Goal: Navigation & Orientation: Find specific page/section

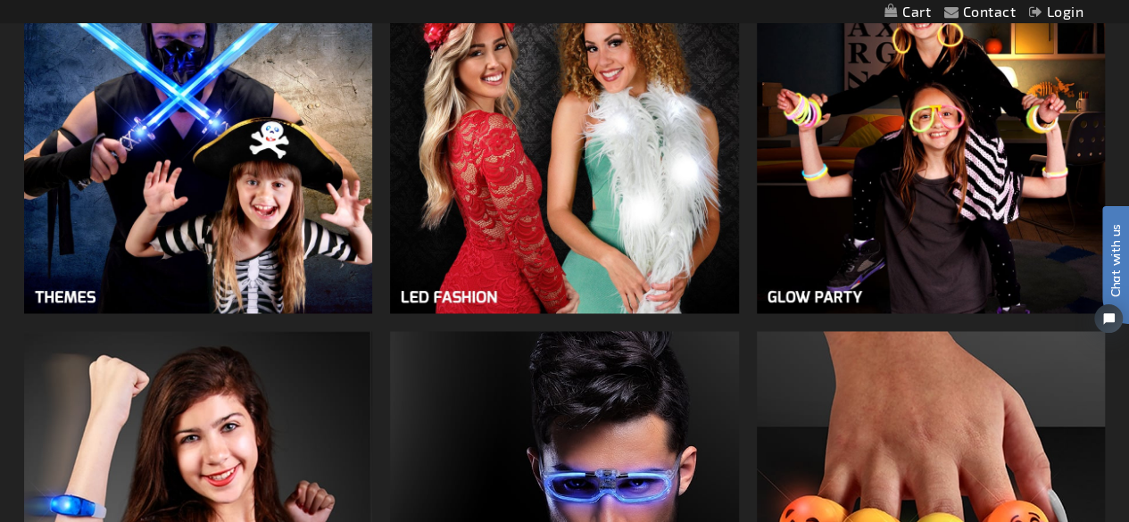
scroll to position [1294, 0]
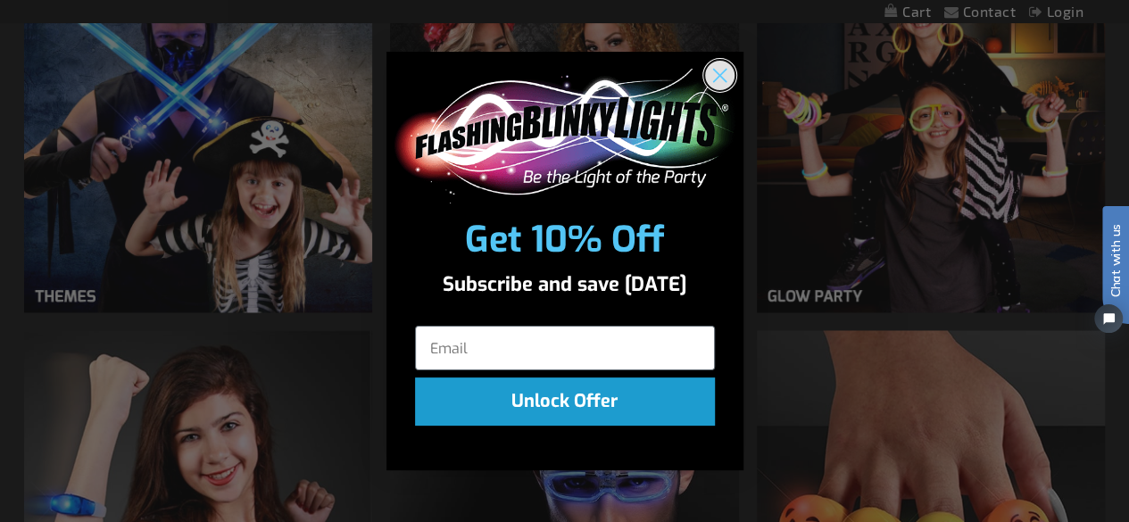
click at [727, 75] on circle "Close dialog" at bounding box center [718, 75] width 29 height 29
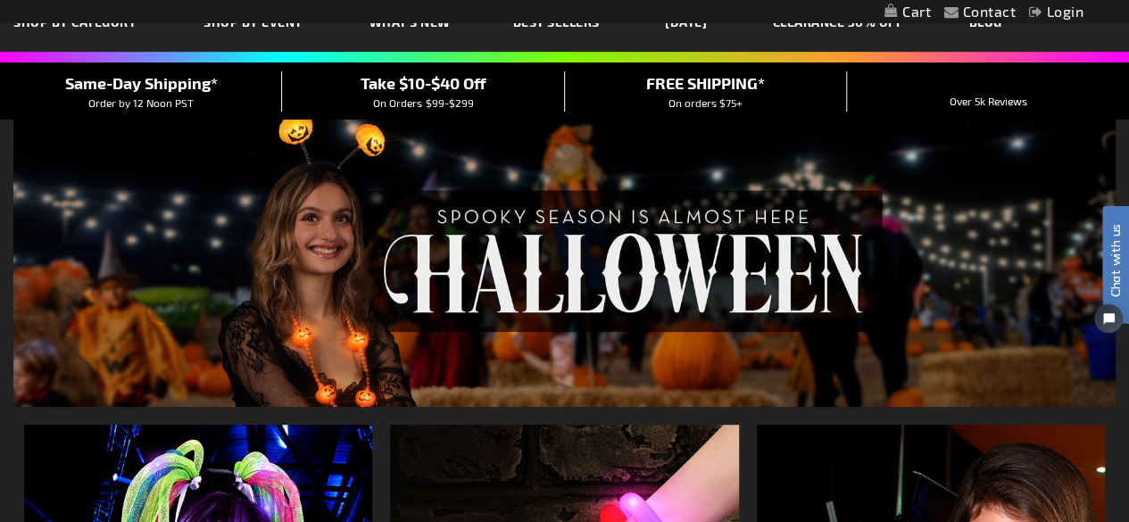
scroll to position [0, 0]
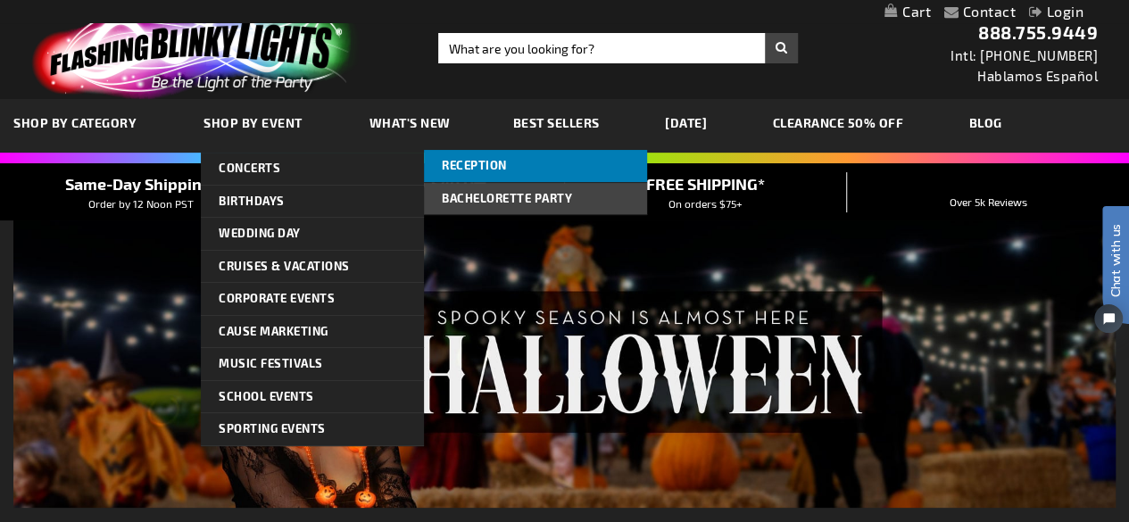
click at [487, 152] on link "Reception" at bounding box center [535, 166] width 223 height 32
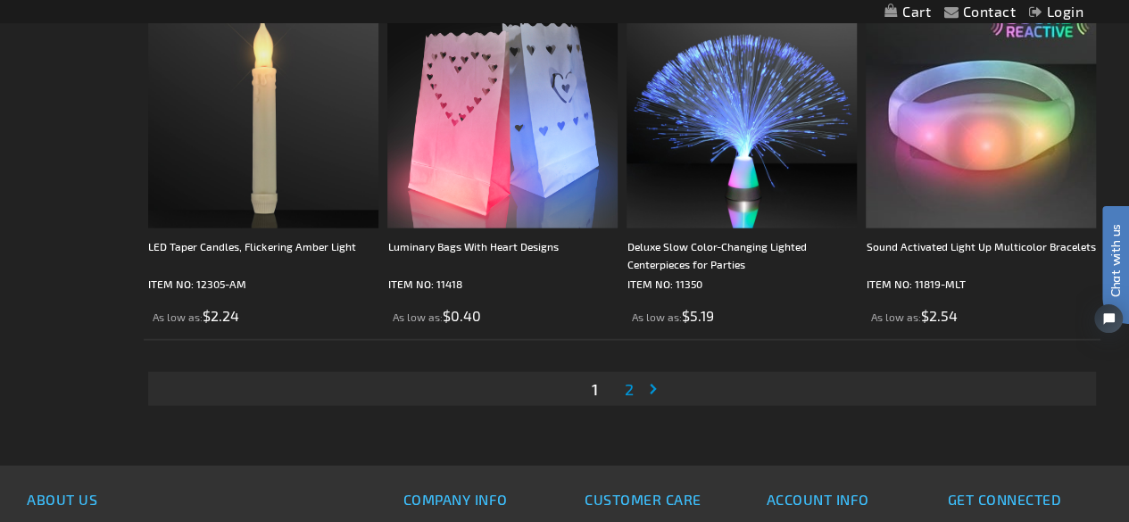
scroll to position [5283, 0]
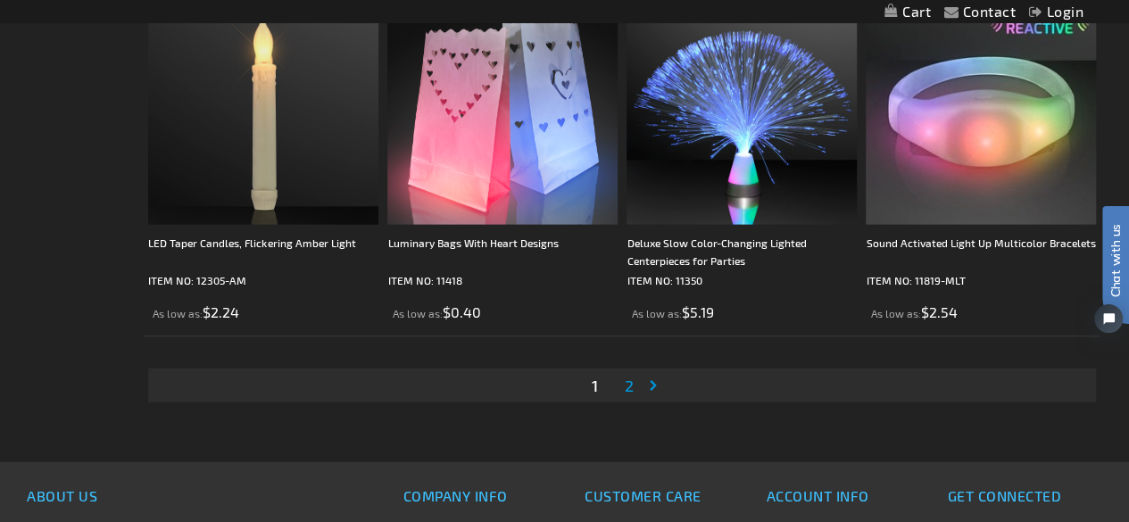
click at [626, 386] on span "2" at bounding box center [629, 386] width 9 height 20
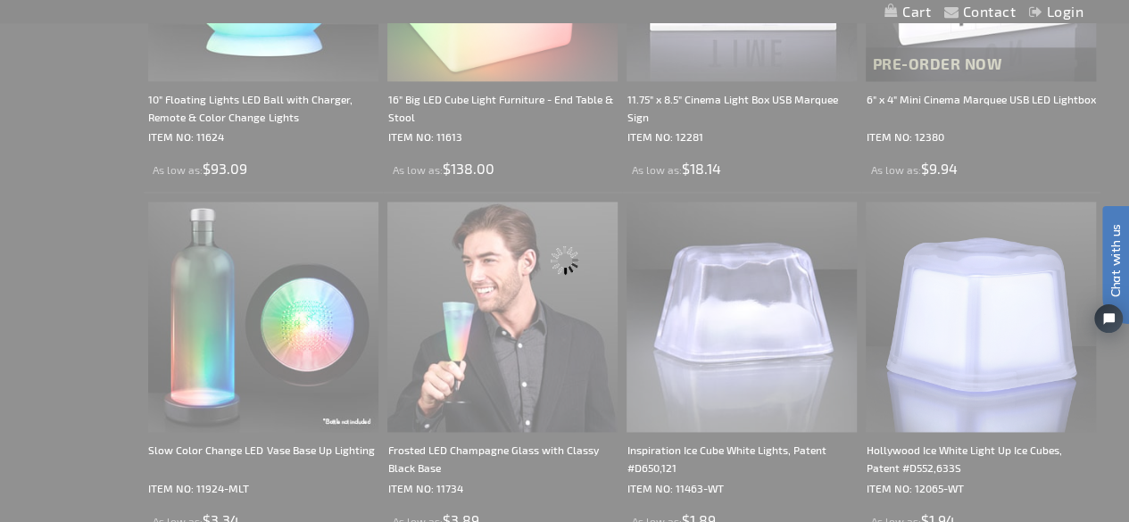
scroll to position [0, 0]
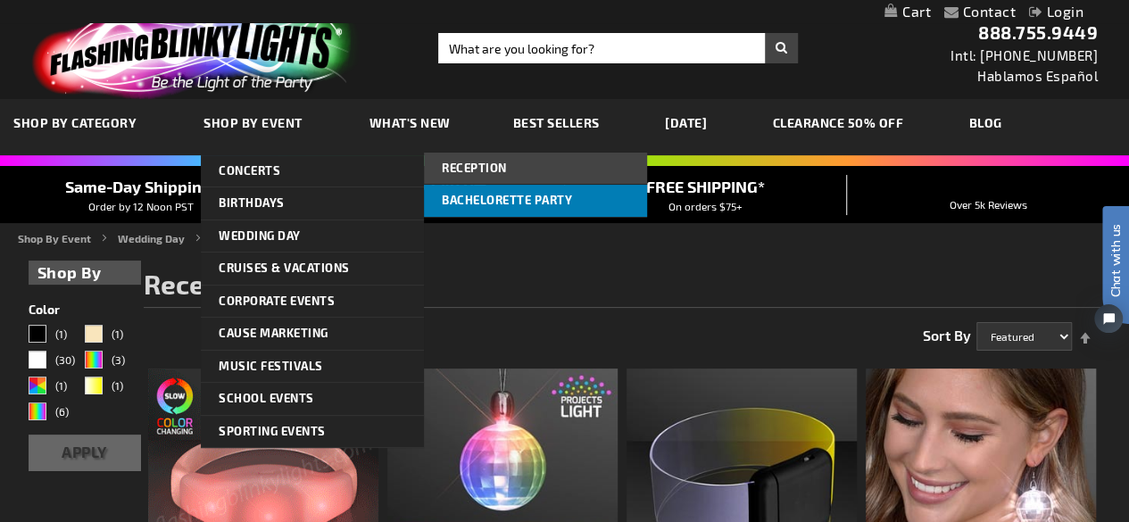
click at [471, 204] on span "Bachelorette Party" at bounding box center [507, 200] width 130 height 14
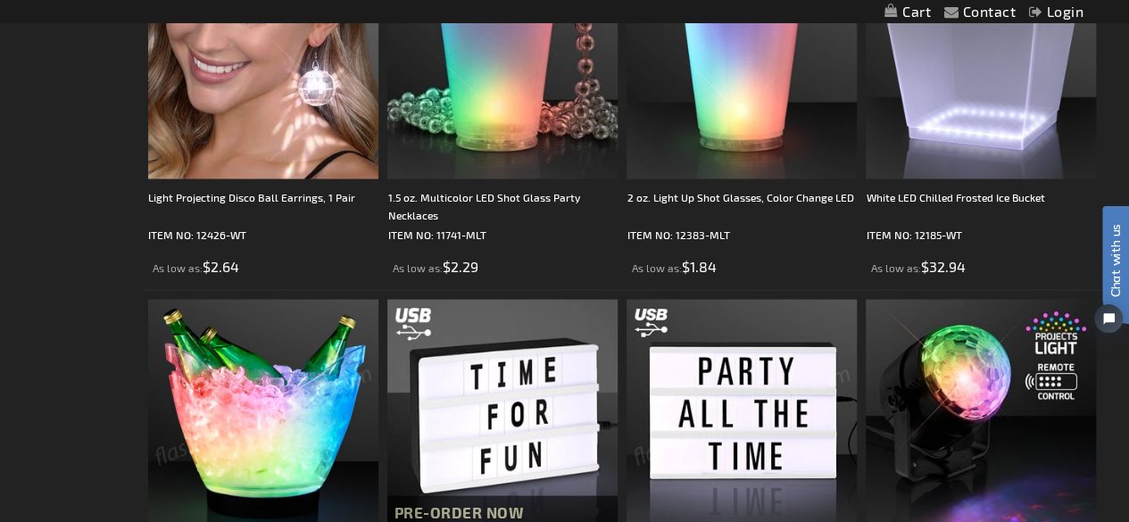
scroll to position [4980, 0]
